Goal: Check status: Check status

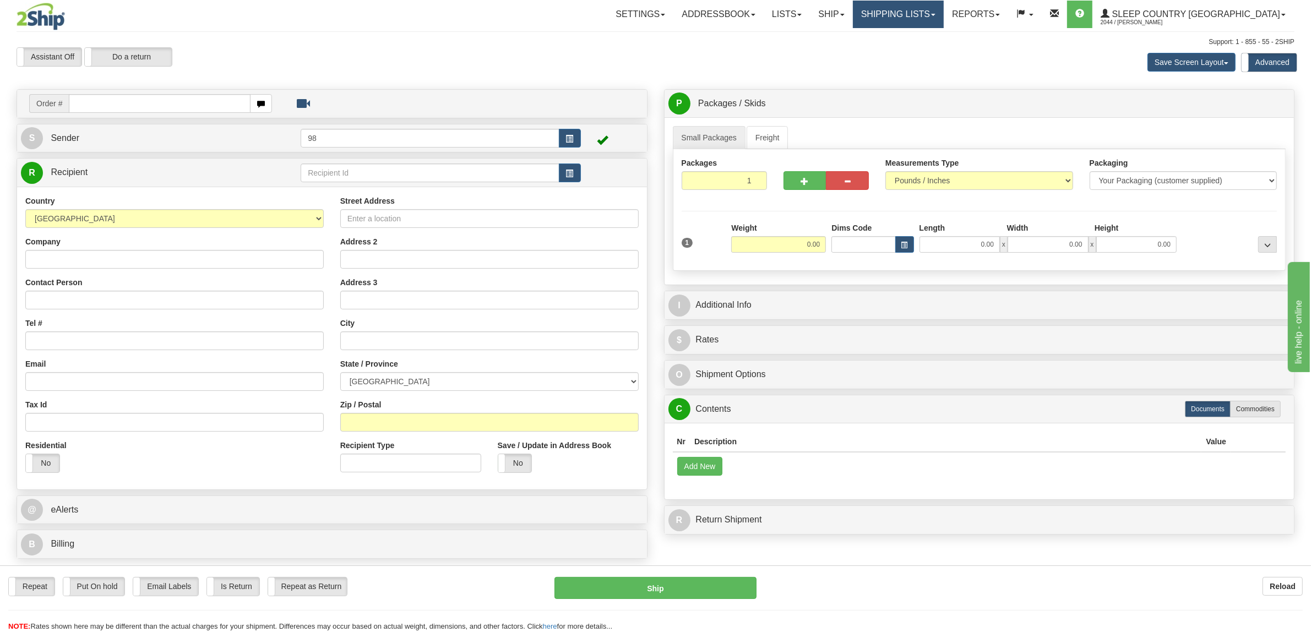
click at [943, 14] on link "Shipping lists" at bounding box center [898, 15] width 91 height 28
click at [932, 50] on span "Search Shipment History" at bounding box center [889, 52] width 85 height 9
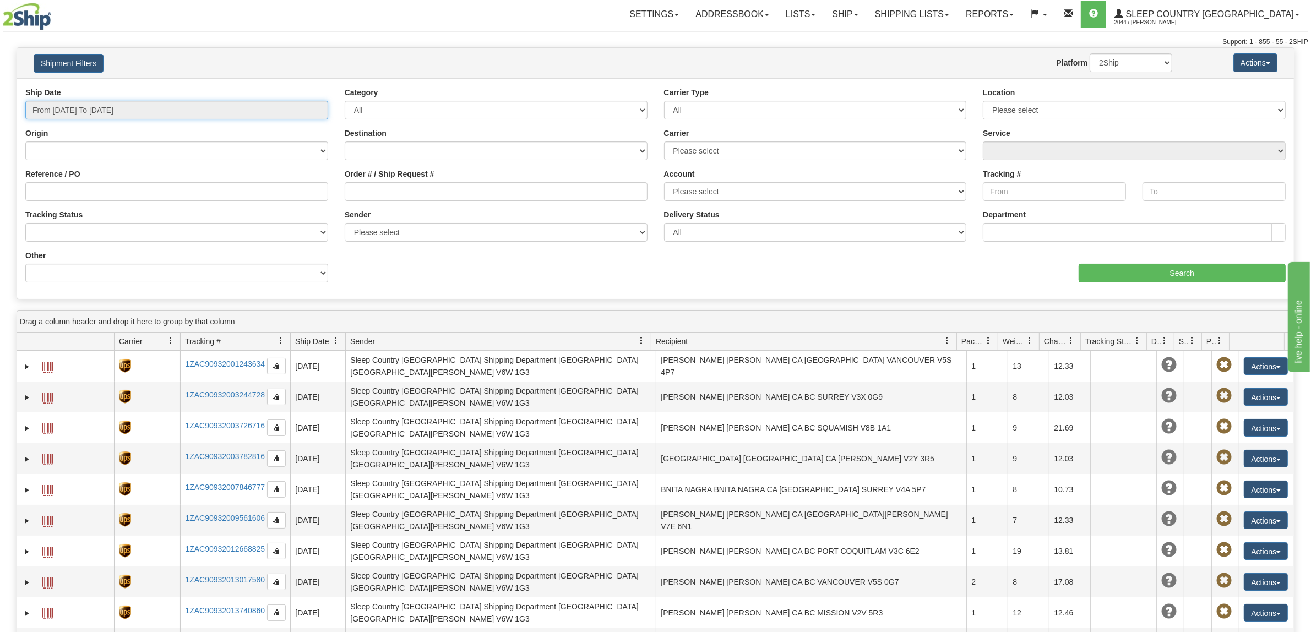
click at [151, 112] on input "From 10/08/2025 To 10/09/2025" at bounding box center [176, 110] width 303 height 19
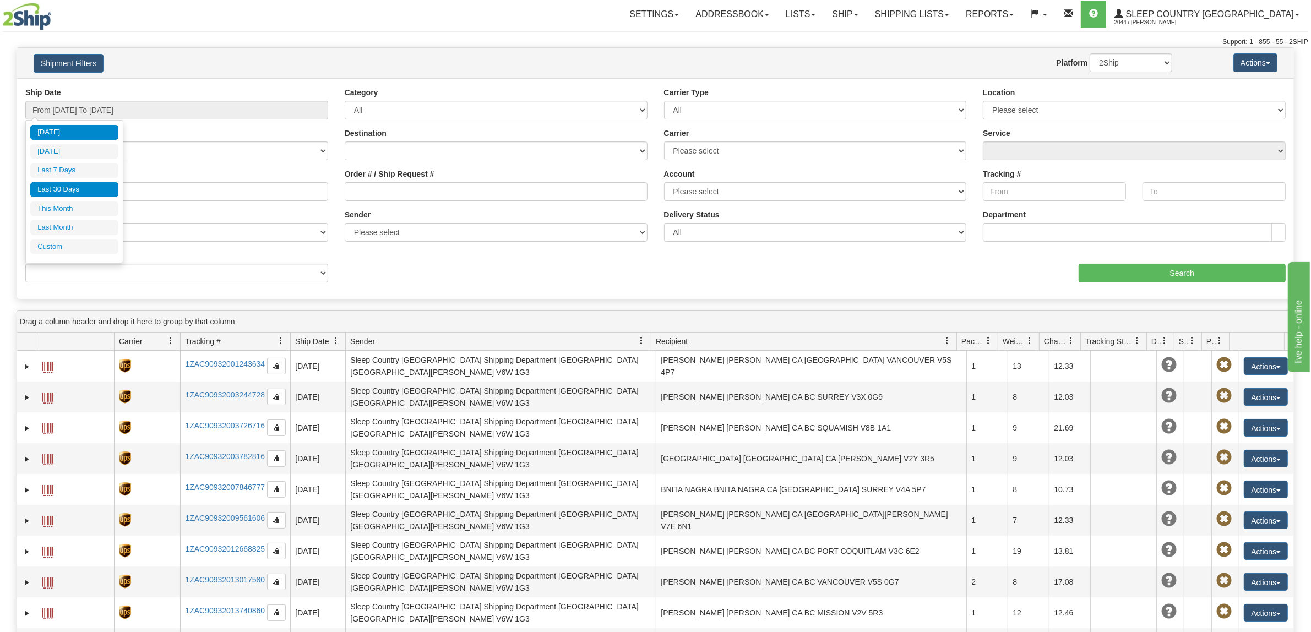
click at [77, 193] on li "Last 30 Days" at bounding box center [74, 189] width 88 height 15
type input "From 09/10/2025 To 10/09/2025"
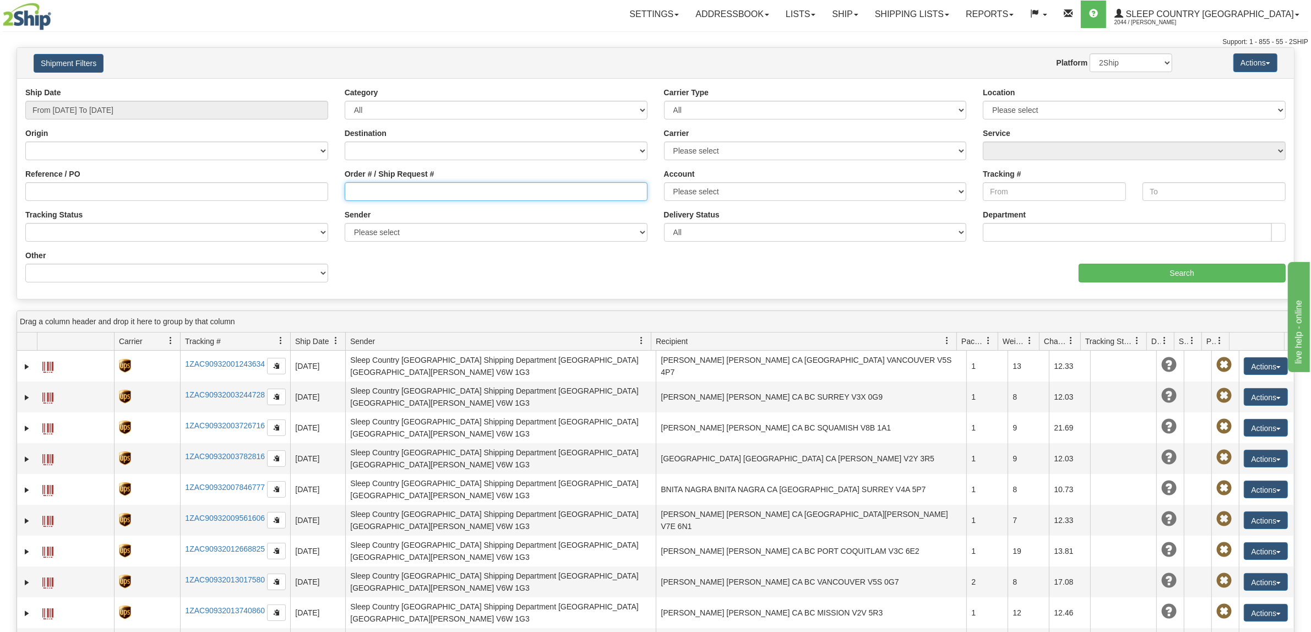
click at [425, 183] on input "Order # / Ship Request #" at bounding box center [496, 191] width 303 height 19
paste input "unopened, unused, in its original packaging and condition"
type input "unopened, unused, in its original packaging and condition"
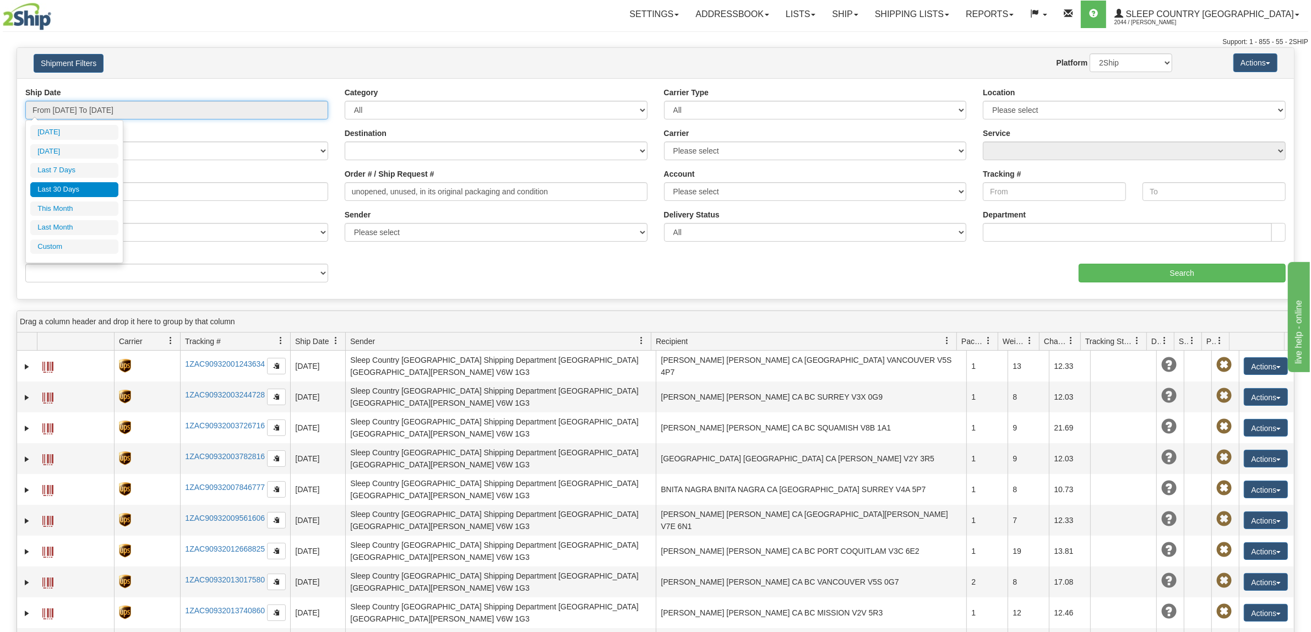
click at [108, 114] on input "From 09/10/2025 To 10/09/2025" at bounding box center [176, 110] width 303 height 19
type input "10/08/2025"
type input "09/10/2025"
type input "[DATE]"
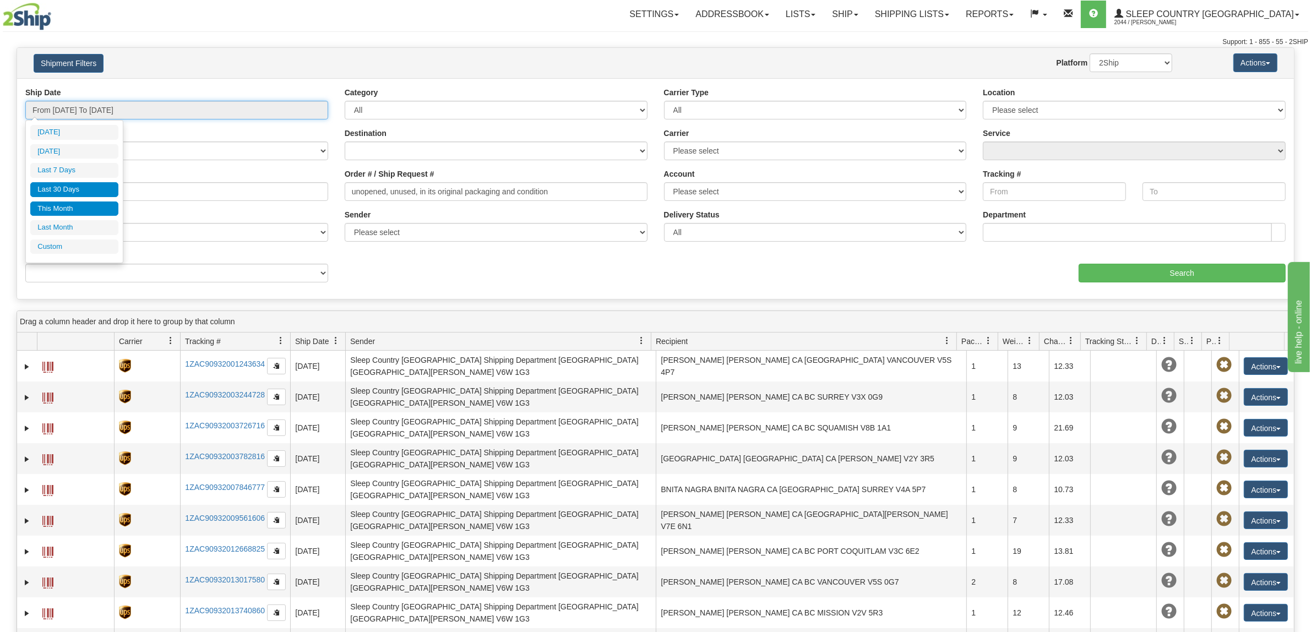
type input "10/01/2025"
type input "10/31/2025"
type input "09/10/2025"
type input "[DATE]"
type input "09/01/2025"
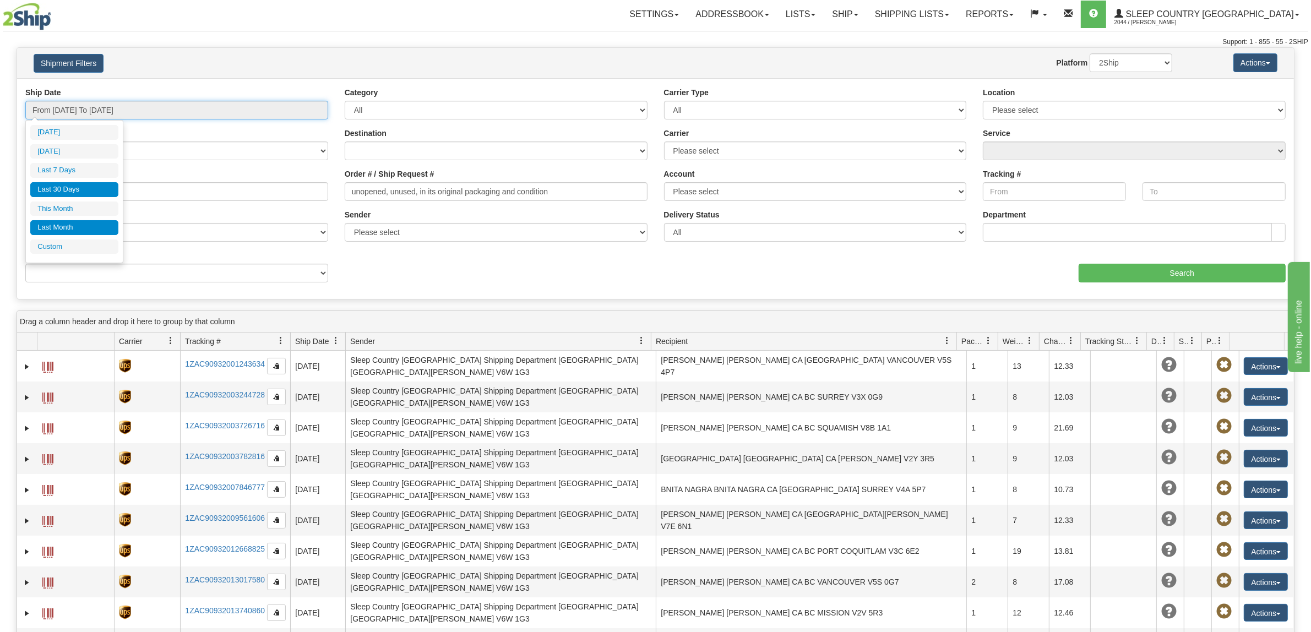
type input "09/30/2025"
type input "09/10/2025"
type input "[DATE]"
type input "09/01/2025"
type input "09/30/2025"
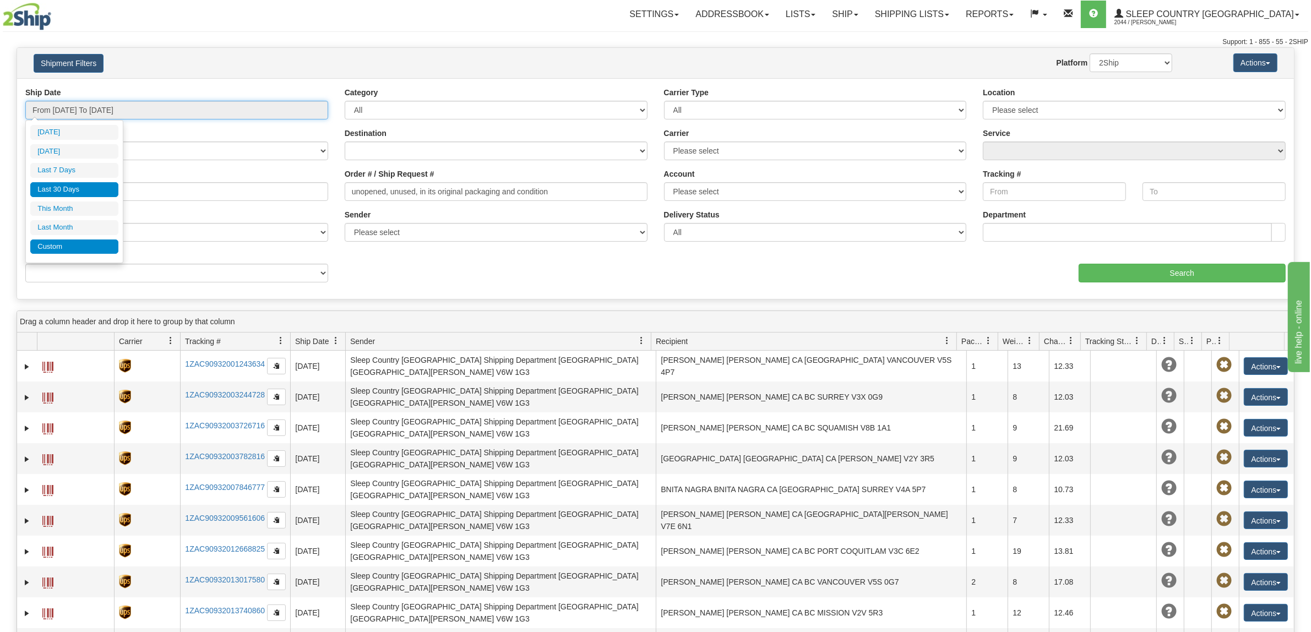
type input "09/10/2025"
type input "[DATE]"
click at [81, 246] on li "Custom" at bounding box center [74, 246] width 88 height 15
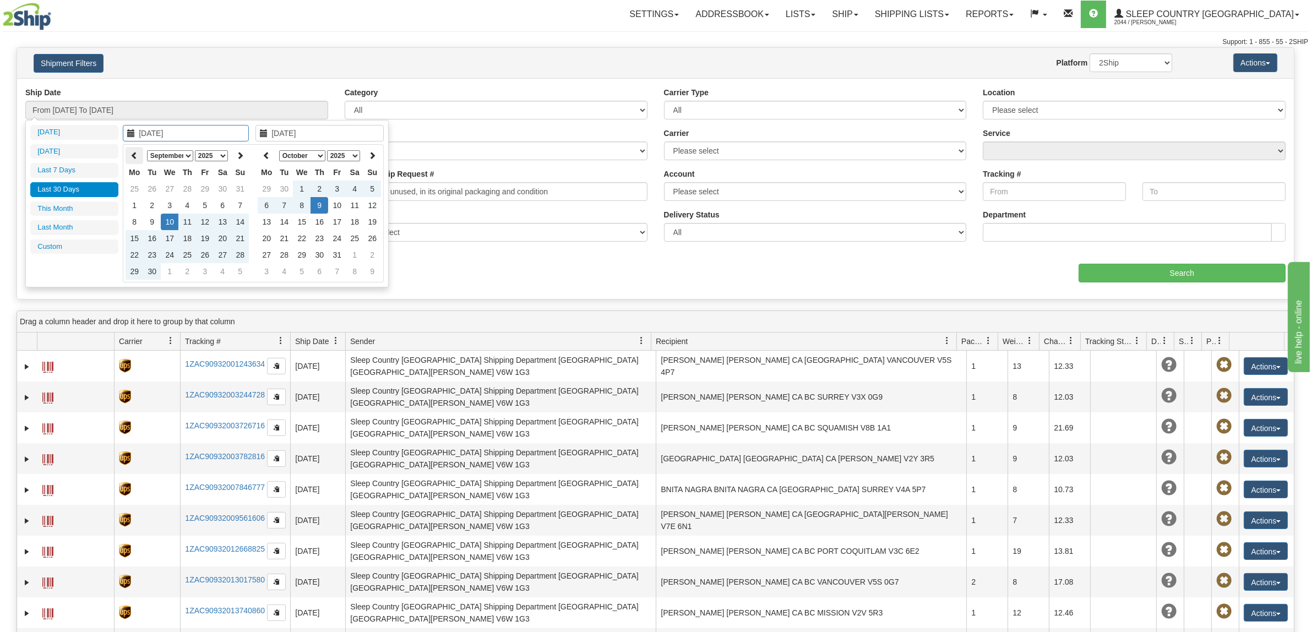
click at [133, 157] on icon at bounding box center [134, 155] width 8 height 8
type input "08/01/2025"
click at [200, 187] on td "1" at bounding box center [205, 189] width 18 height 17
type input "[DATE]"
click at [318, 202] on td "9" at bounding box center [319, 205] width 18 height 17
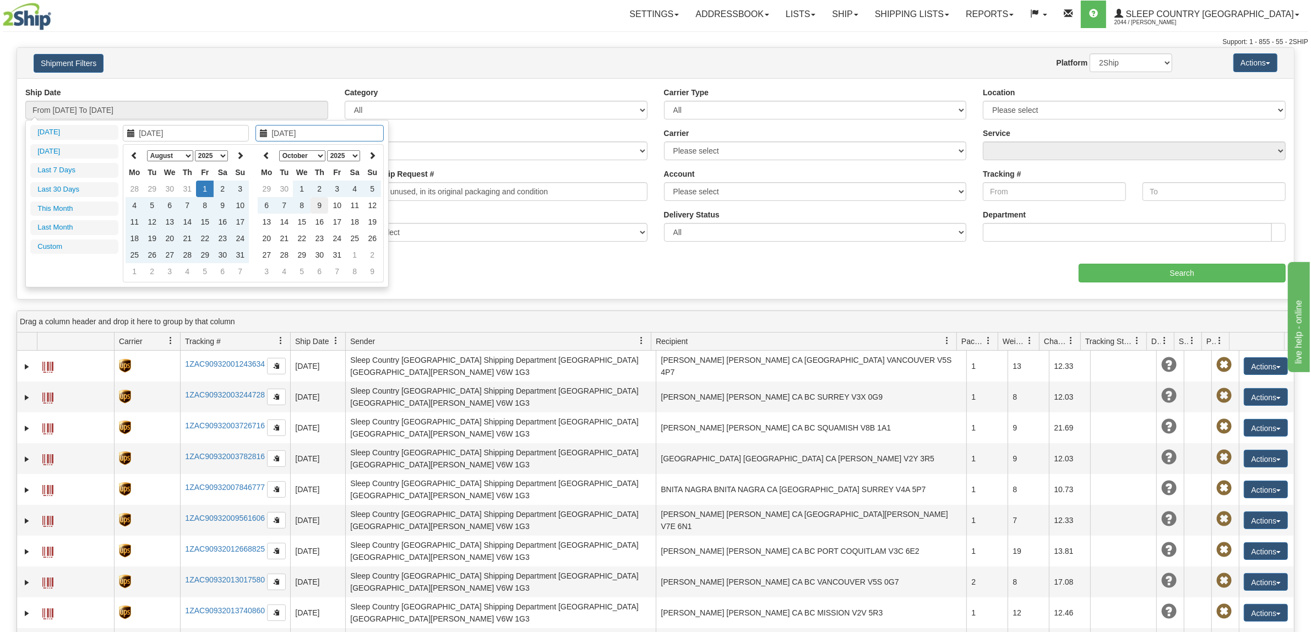
type input "From 08/01/2025 To 10/09/2025"
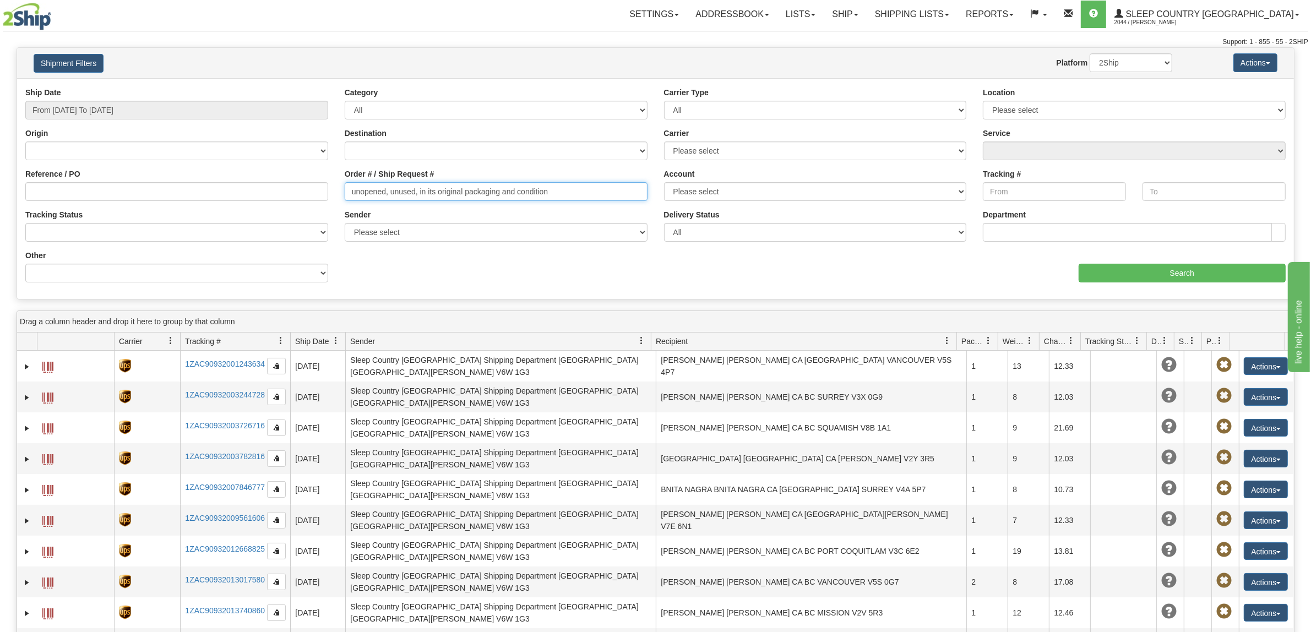
click at [522, 188] on input "unopened, unused, in its original packaging and condition" at bounding box center [496, 191] width 303 height 19
drag, startPoint x: 575, startPoint y: 189, endPoint x: 251, endPoint y: 199, distance: 324.4
click at [246, 87] on div "Reference / PO Order # / Ship Request # unopened, unused, in its original packa…" at bounding box center [655, 87] width 1276 height 0
click at [378, 186] on input "Order # / Ship Request #" at bounding box center [496, 191] width 303 height 19
paste input "9000I105994"
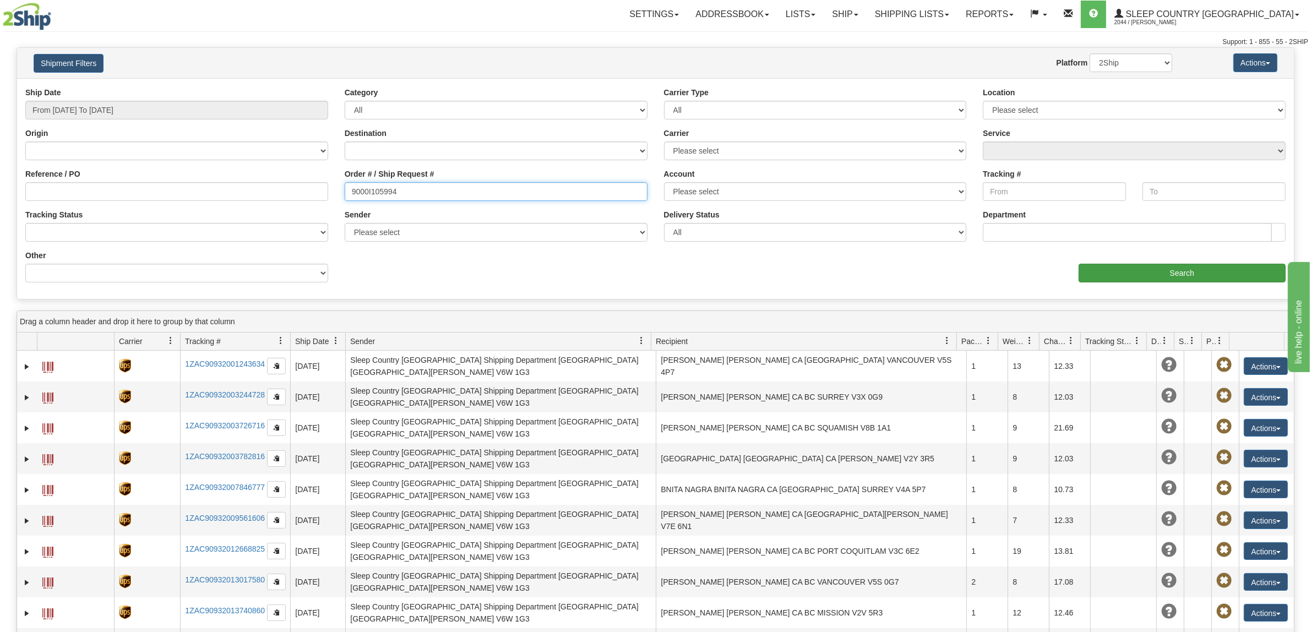
type input "9000I105994"
click at [1083, 274] on input "Search" at bounding box center [1182, 273] width 208 height 19
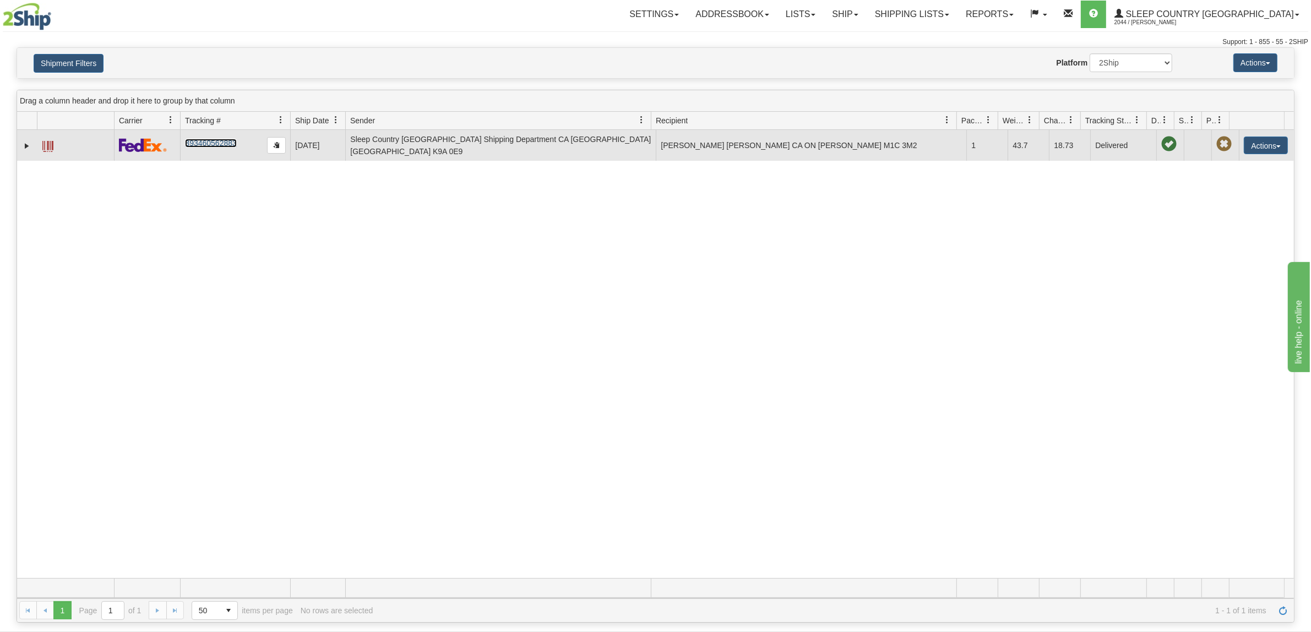
click at [210, 140] on link "393460562883" at bounding box center [210, 143] width 51 height 9
